Goal: Browse casually: Explore the website without a specific task or goal

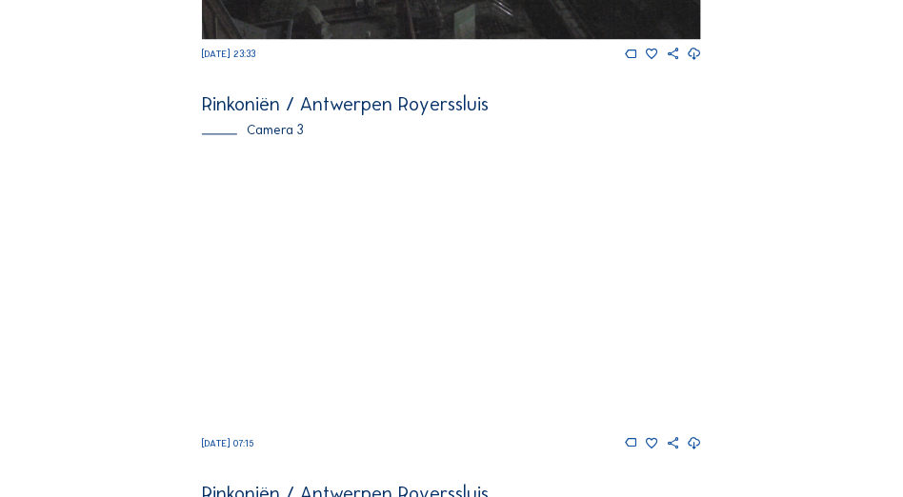
scroll to position [1203, 0]
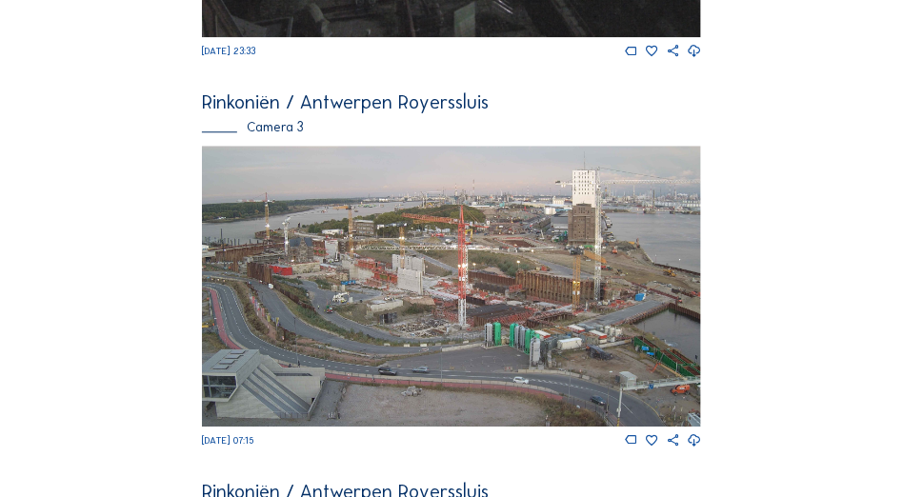
click at [427, 284] on img at bounding box center [451, 286] width 499 height 281
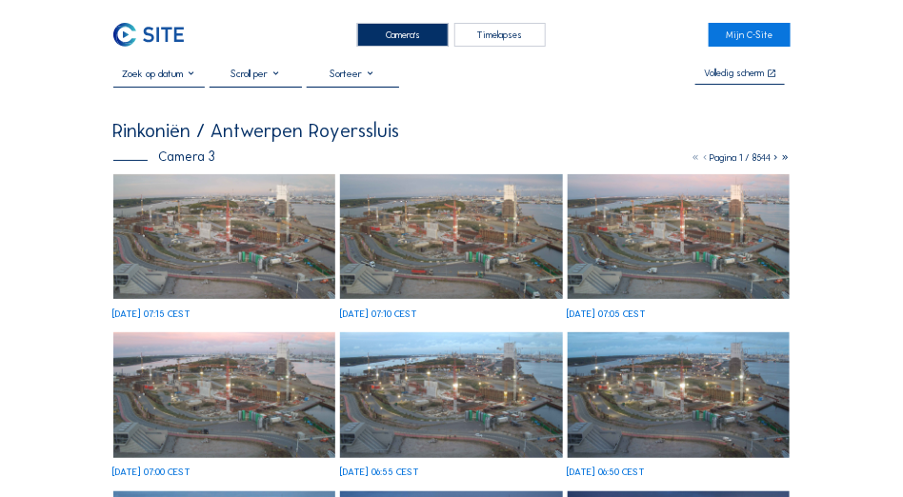
click at [243, 245] on img at bounding box center [224, 236] width 223 height 125
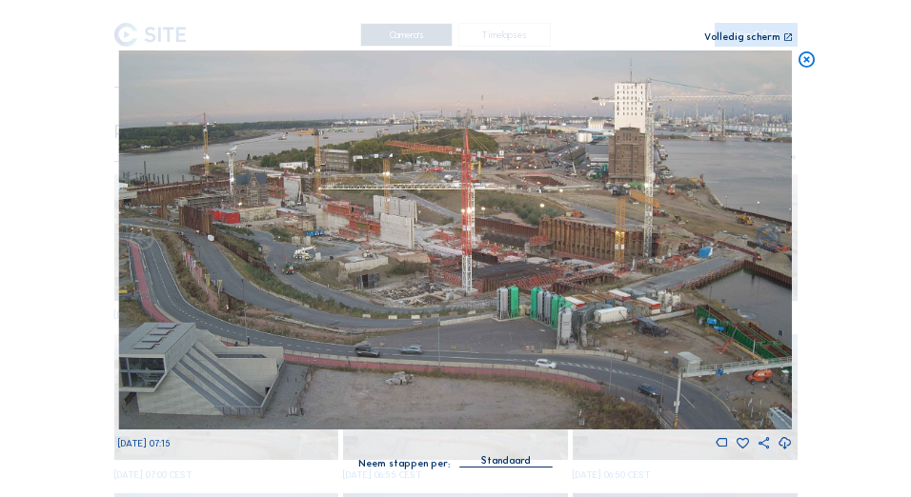
click at [785, 37] on icon at bounding box center [788, 37] width 10 height 10
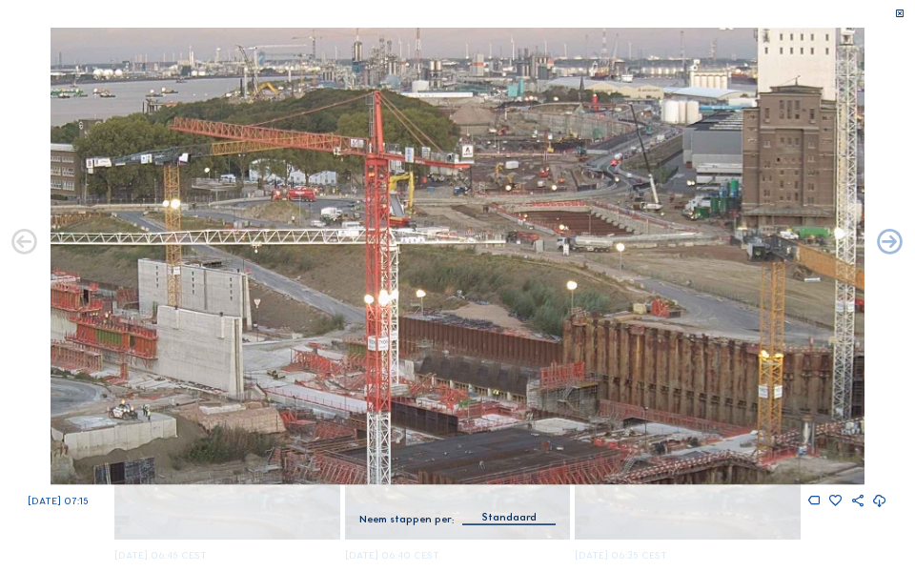
drag, startPoint x: 546, startPoint y: 174, endPoint x: 540, endPoint y: 249, distance: 74.5
click at [540, 248] on img at bounding box center [456, 256] width 813 height 457
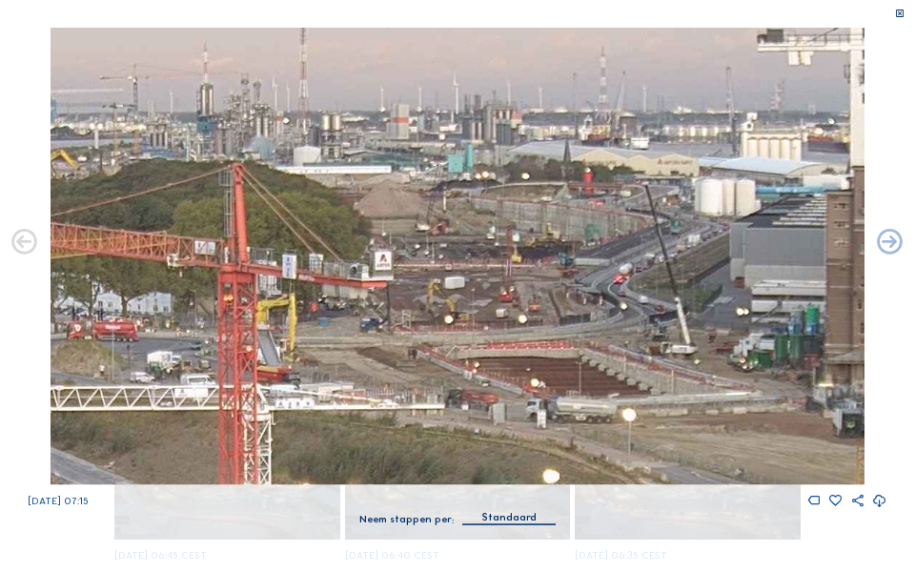
drag, startPoint x: 570, startPoint y: 152, endPoint x: 548, endPoint y: 283, distance: 132.3
click at [548, 282] on img at bounding box center [456, 256] width 813 height 457
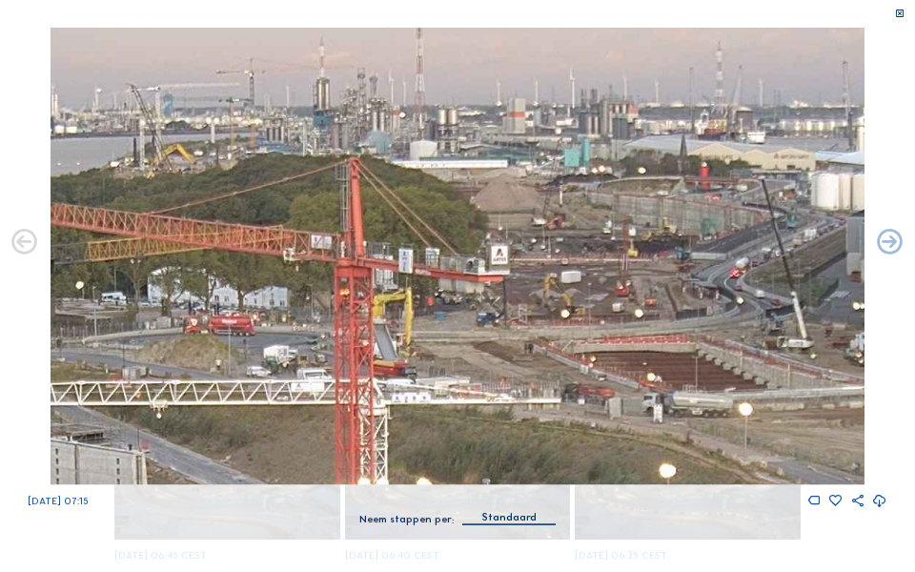
drag, startPoint x: 496, startPoint y: 344, endPoint x: 616, endPoint y: 320, distance: 122.4
click at [616, 320] on img at bounding box center [456, 256] width 813 height 457
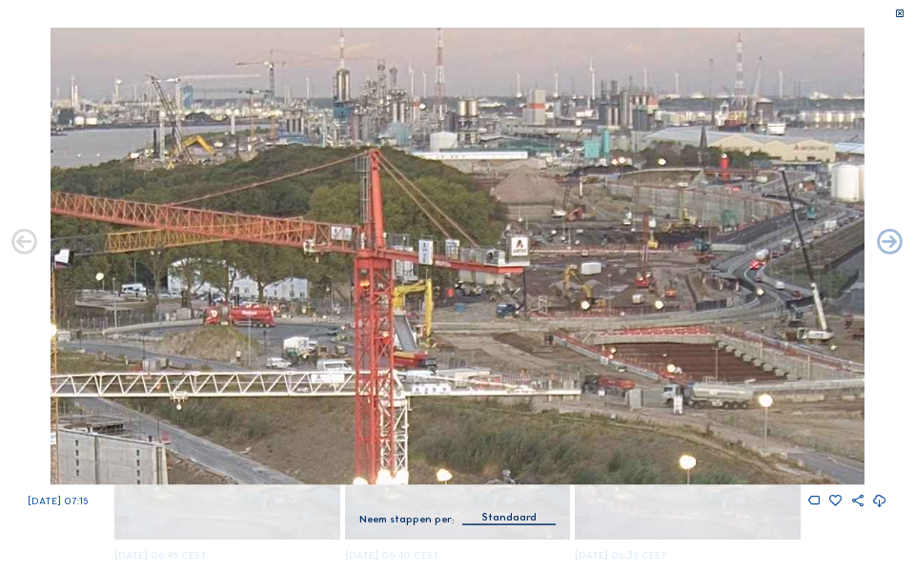
click at [346, 327] on img at bounding box center [456, 256] width 813 height 457
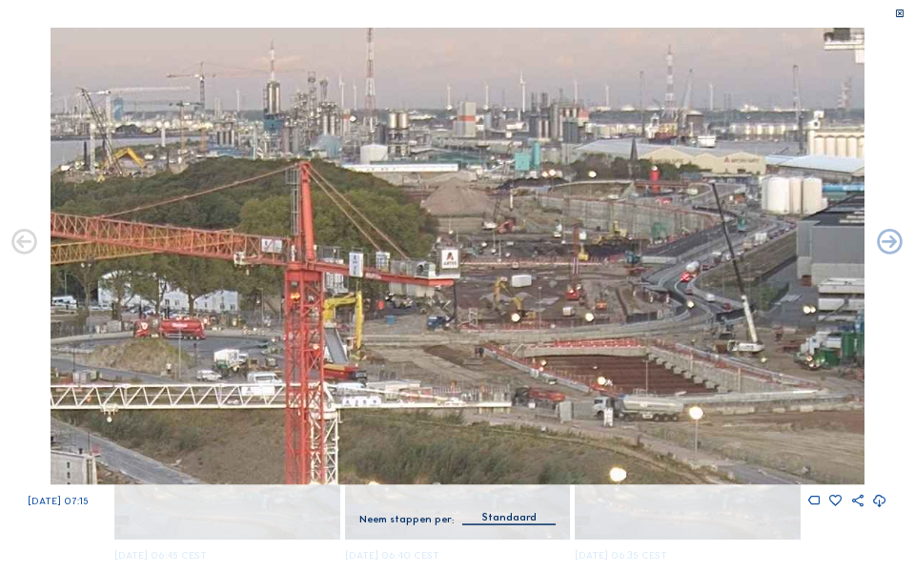
drag, startPoint x: 493, startPoint y: 320, endPoint x: 441, endPoint y: 332, distance: 53.8
click at [441, 332] on img at bounding box center [456, 256] width 813 height 457
click at [901, 12] on icon at bounding box center [900, 14] width 10 height 11
